Goal: Task Accomplishment & Management: Manage account settings

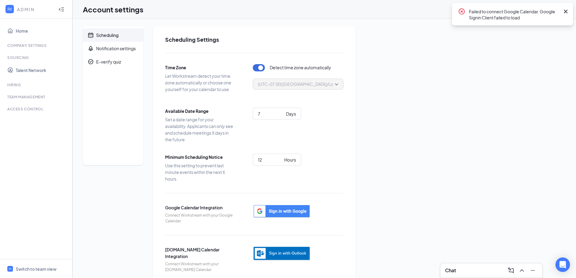
click at [567, 11] on icon "Cross" at bounding box center [565, 12] width 4 height 4
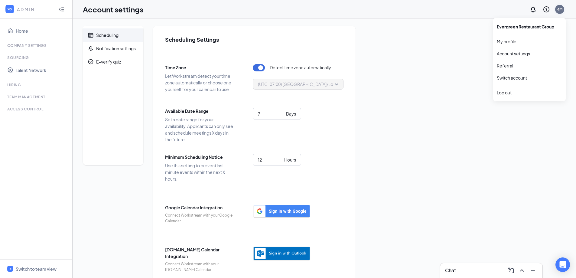
click at [558, 9] on div "4M" at bounding box center [559, 9] width 5 height 5
click at [505, 39] on link "My profile" at bounding box center [528, 41] width 65 height 6
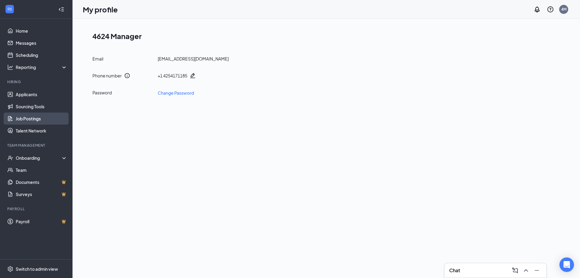
click at [27, 118] on link "Job Postings" at bounding box center [42, 118] width 52 height 12
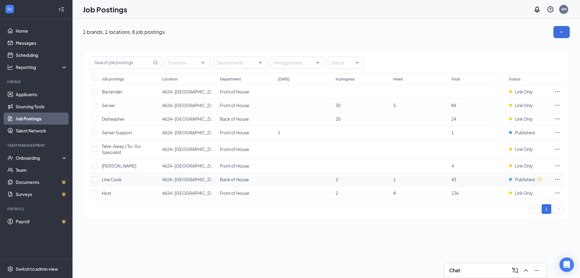
click at [558, 178] on icon "Ellipses" at bounding box center [557, 179] width 6 height 6
click at [489, 170] on td "4" at bounding box center [477, 166] width 58 height 14
click at [516, 179] on span "Published" at bounding box center [525, 179] width 20 height 6
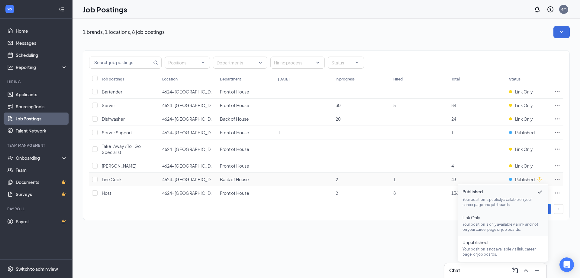
click at [494, 221] on p "Your position is only available via link and not on your career page or job boa…" at bounding box center [503, 226] width 81 height 10
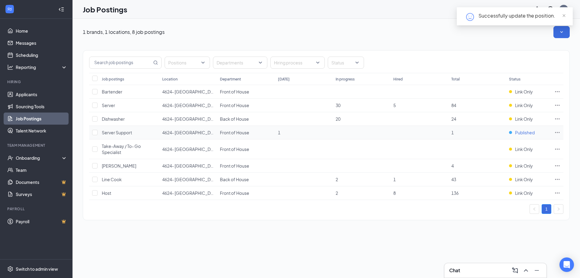
click at [523, 133] on span "Published" at bounding box center [525, 132] width 20 height 6
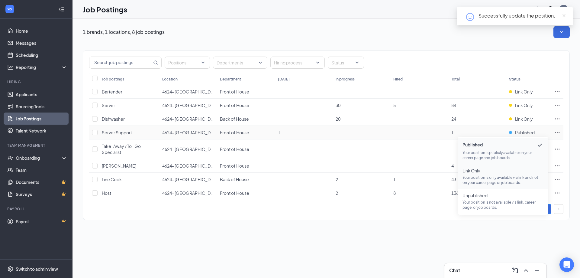
click at [509, 176] on p "Your position is only available via link and not on your career page or job boa…" at bounding box center [503, 180] width 81 height 10
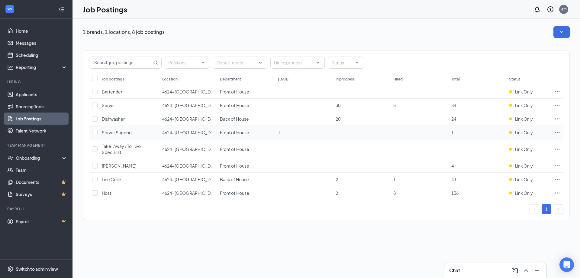
click at [452, 133] on span "1" at bounding box center [452, 132] width 2 height 5
click at [561, 28] on button "button" at bounding box center [562, 32] width 16 height 12
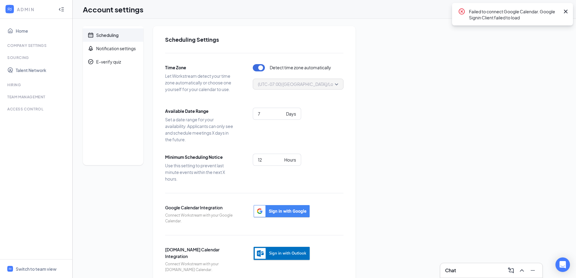
click at [566, 8] on icon "Cross" at bounding box center [565, 11] width 7 height 7
click at [534, 11] on icon "Notifications" at bounding box center [532, 9] width 5 height 6
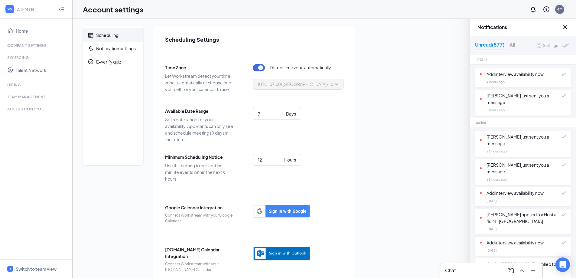
click at [560, 11] on div "4M" at bounding box center [559, 9] width 5 height 5
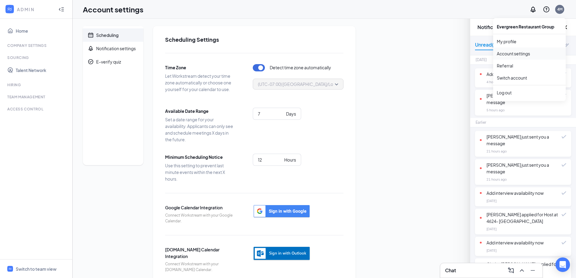
click at [509, 54] on link "Account settings" at bounding box center [528, 53] width 65 height 6
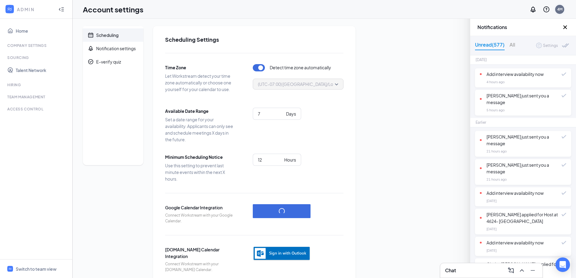
click at [558, 9] on div "4M" at bounding box center [559, 9] width 5 height 5
click at [508, 40] on link "My profile" at bounding box center [528, 41] width 65 height 6
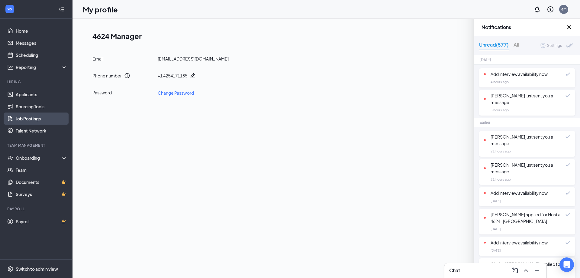
click at [35, 117] on link "Job Postings" at bounding box center [42, 118] width 52 height 12
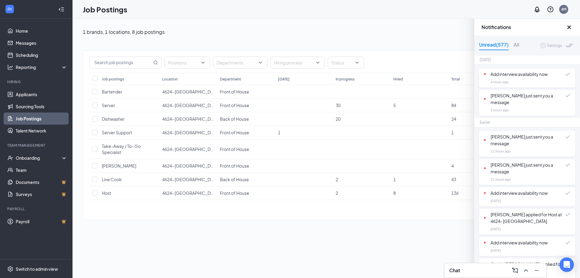
click at [569, 27] on icon "Cross" at bounding box center [569, 27] width 4 height 4
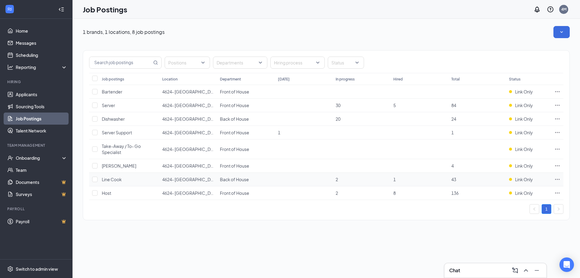
click at [557, 179] on icon "Ellipses" at bounding box center [557, 179] width 5 height 1
click at [492, 166] on td "4" at bounding box center [477, 166] width 58 height 14
click at [523, 180] on span "Link Only" at bounding box center [524, 179] width 18 height 6
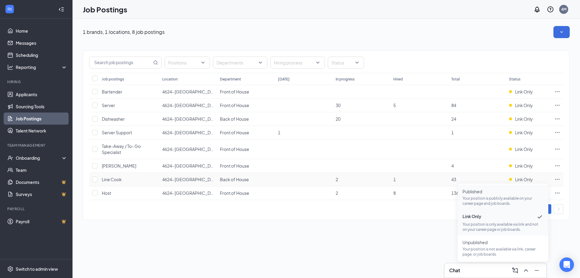
click at [487, 196] on p "Your position is publicly available on your career page and job boards." at bounding box center [503, 200] width 81 height 10
